Goal: Information Seeking & Learning: Check status

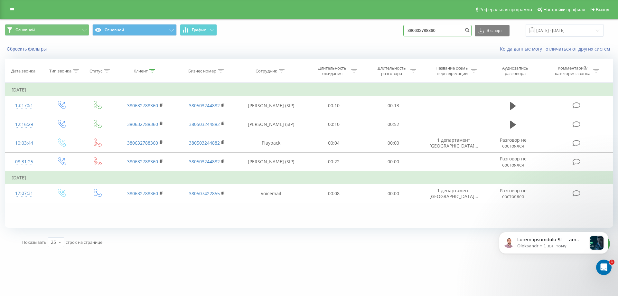
drag, startPoint x: 448, startPoint y: 29, endPoint x: 247, endPoint y: 46, distance: 200.9
click at [247, 46] on div "Основной Основной График 380632788360 Экспорт .csv .xls .xlsx [DATE] - [DATE] С…" at bounding box center [308, 38] width 617 height 37
paste input "980008652"
type input "380980008652"
